Goal: Information Seeking & Learning: Learn about a topic

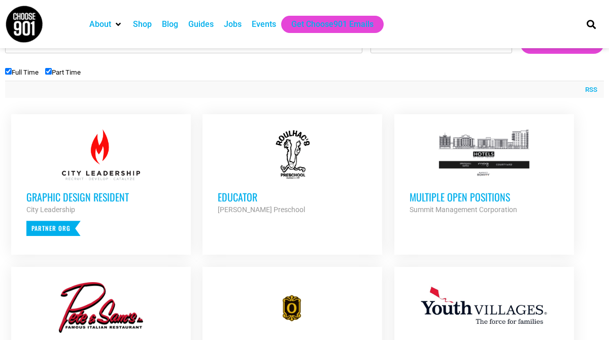
scroll to position [352, 0]
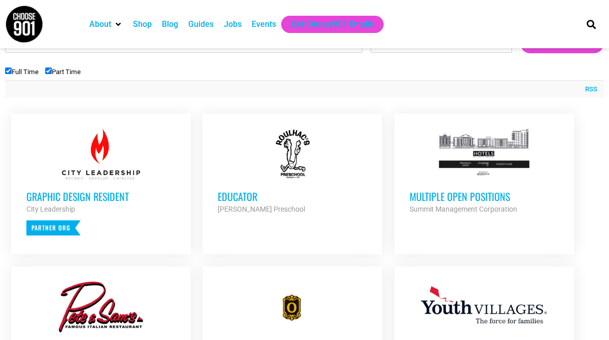
click at [256, 183] on div "Educator Roulhac's Preschool Partner Org" at bounding box center [292, 198] width 149 height 36
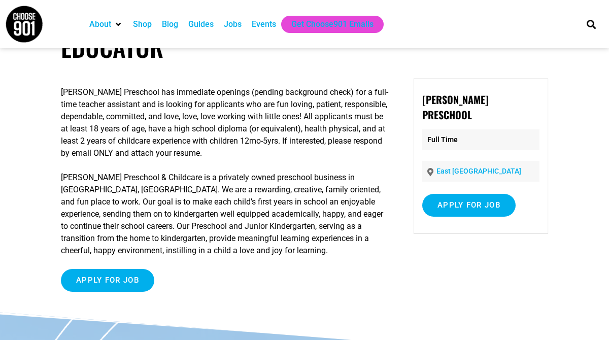
scroll to position [35, 0]
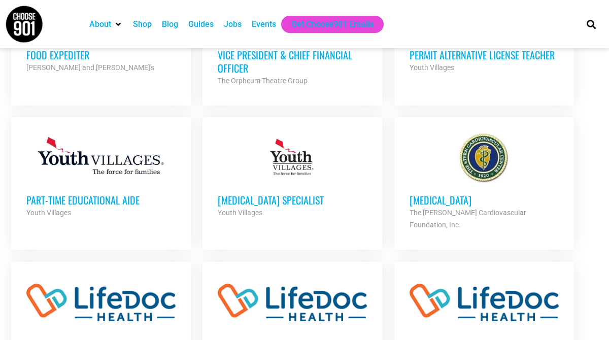
scroll to position [660, 0]
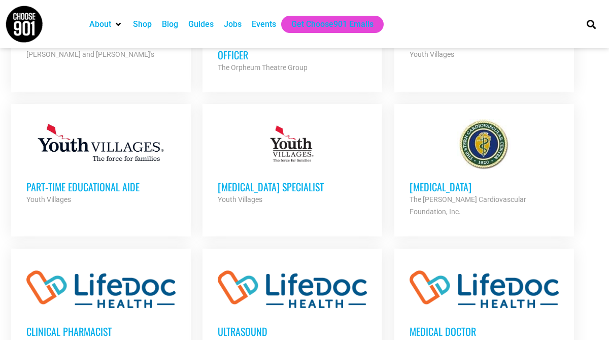
click at [120, 187] on h3 "Part-Time Educational Aide" at bounding box center [100, 186] width 149 height 13
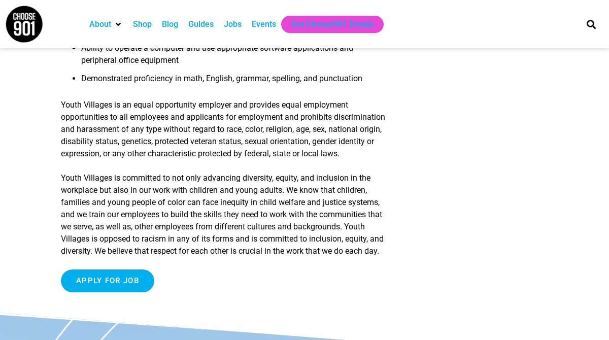
scroll to position [915, 0]
